Goal: Task Accomplishment & Management: Manage account settings

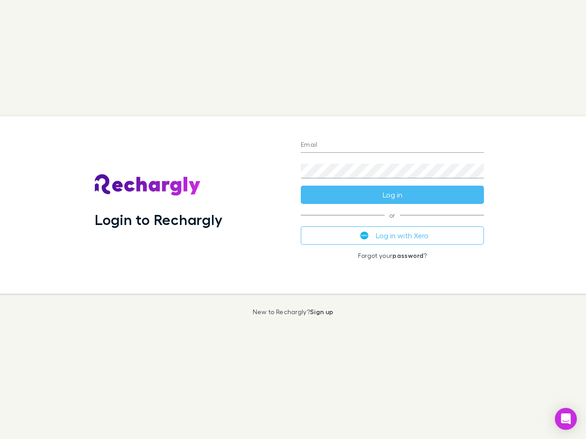
click at [293, 220] on div "Login to Rechargly" at bounding box center [190, 205] width 206 height 178
click at [392, 146] on input "Email" at bounding box center [392, 145] width 183 height 15
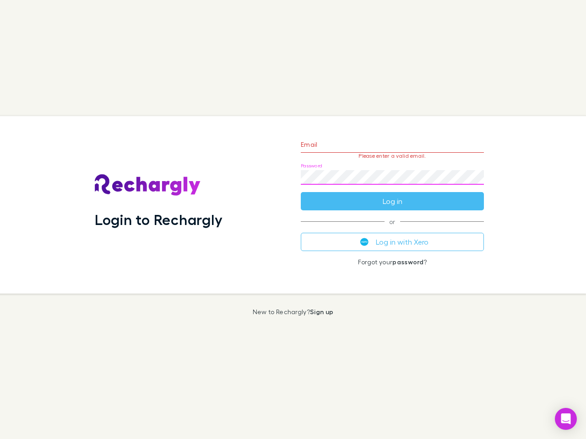
click at [392, 195] on form "Email Please enter a valid email. Password Log in" at bounding box center [392, 171] width 183 height 80
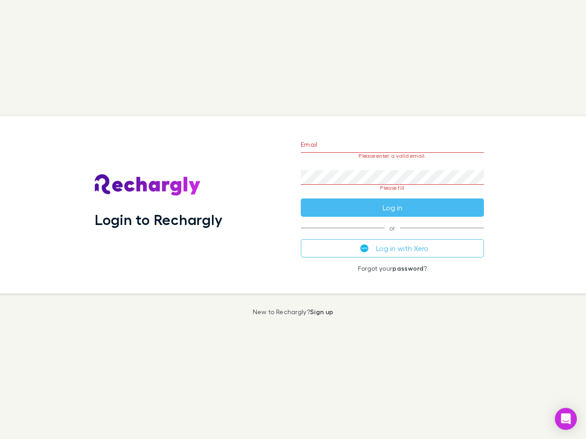
click at [392, 236] on div "Email Please enter a valid email. Password Please fill Log in or Log in with Xe…" at bounding box center [392, 205] width 198 height 178
click at [566, 419] on icon "Open Intercom Messenger" at bounding box center [566, 419] width 10 height 11
